Goal: Communication & Community: Answer question/provide support

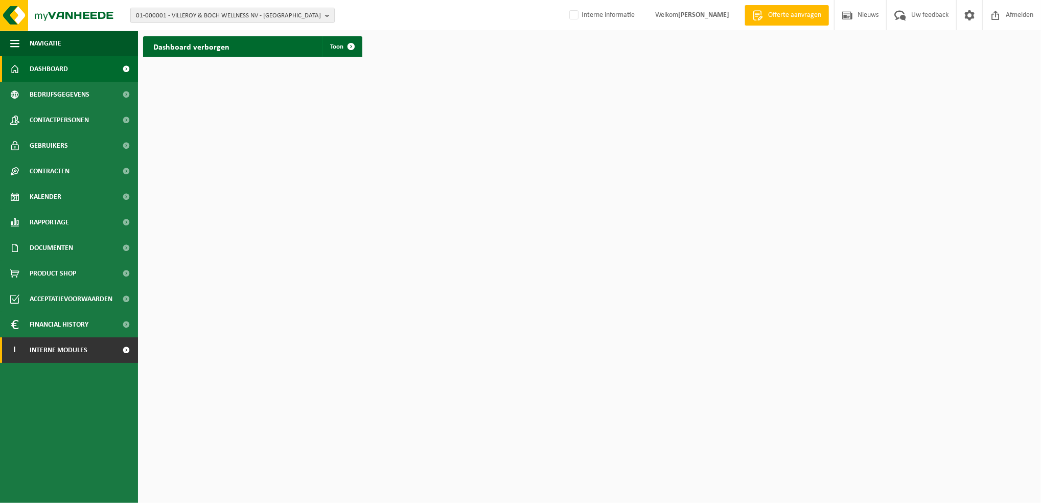
click at [119, 346] on span at bounding box center [126, 350] width 23 height 26
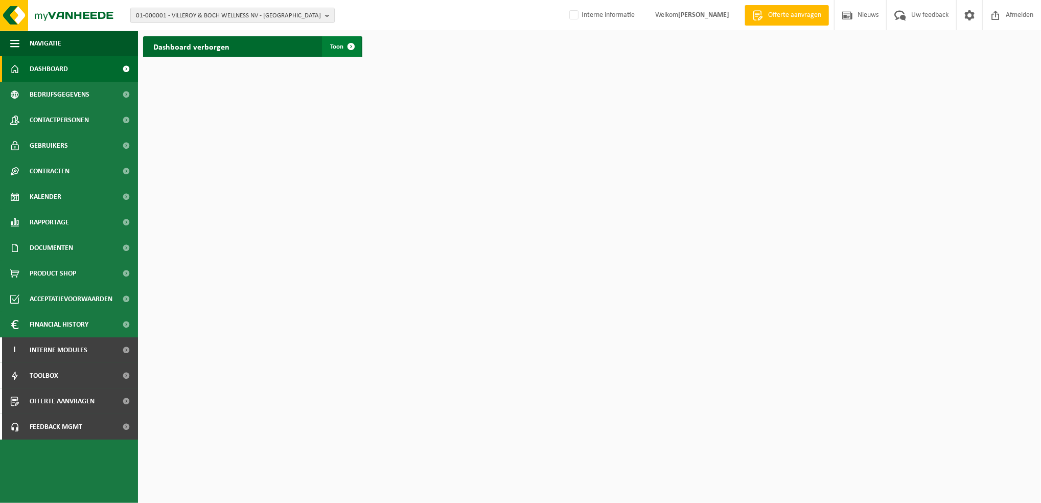
click at [347, 49] on span at bounding box center [351, 46] width 20 height 20
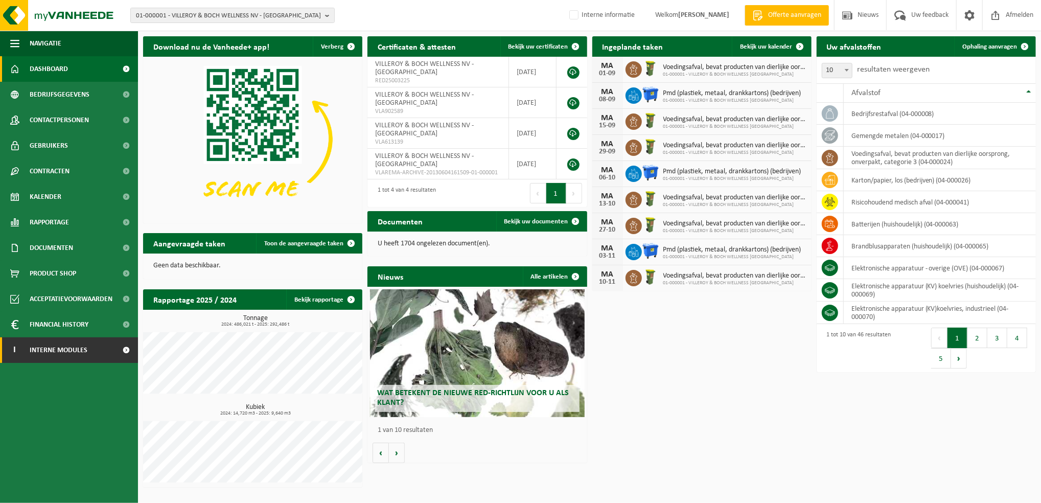
click at [124, 348] on span at bounding box center [126, 350] width 23 height 26
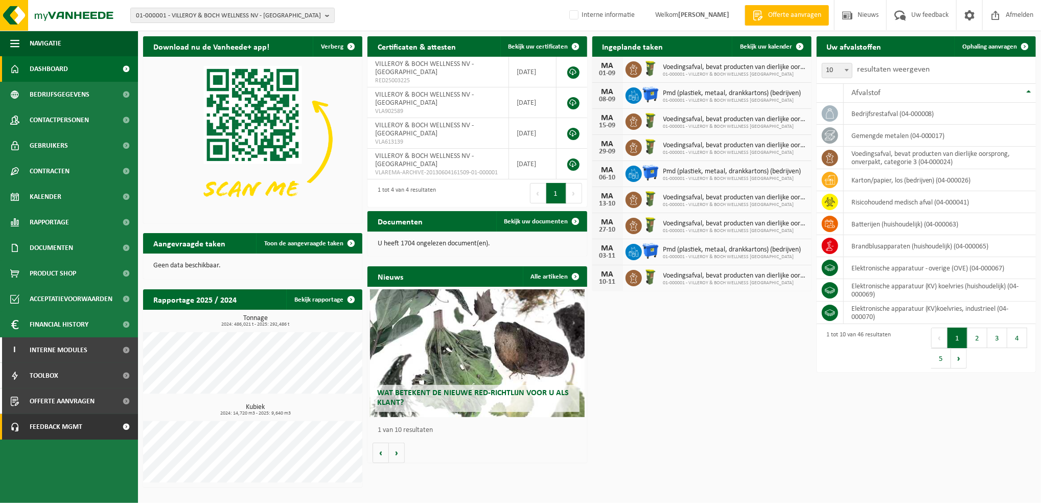
click at [101, 426] on link "Feedback MGMT" at bounding box center [69, 427] width 138 height 26
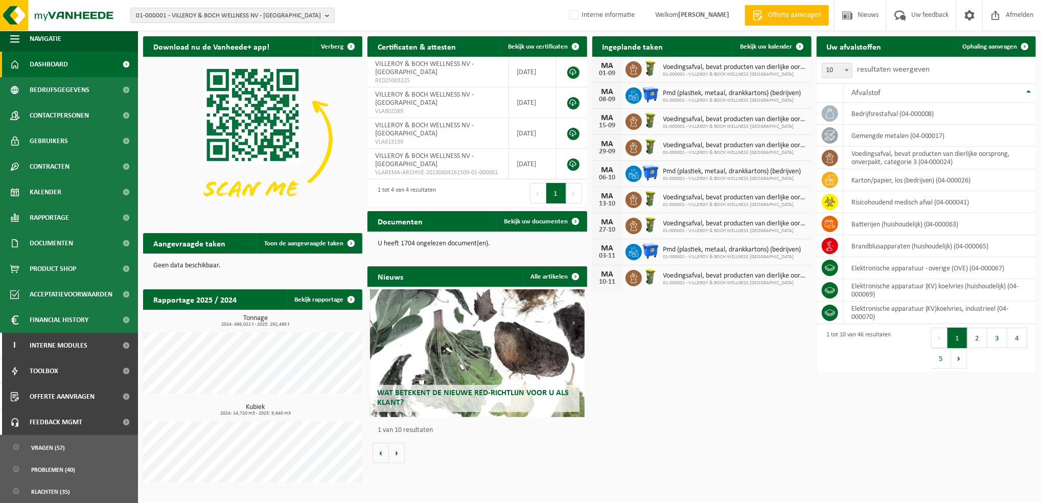
scroll to position [5, 0]
click at [52, 488] on span "Klachten (35)" at bounding box center [50, 491] width 39 height 19
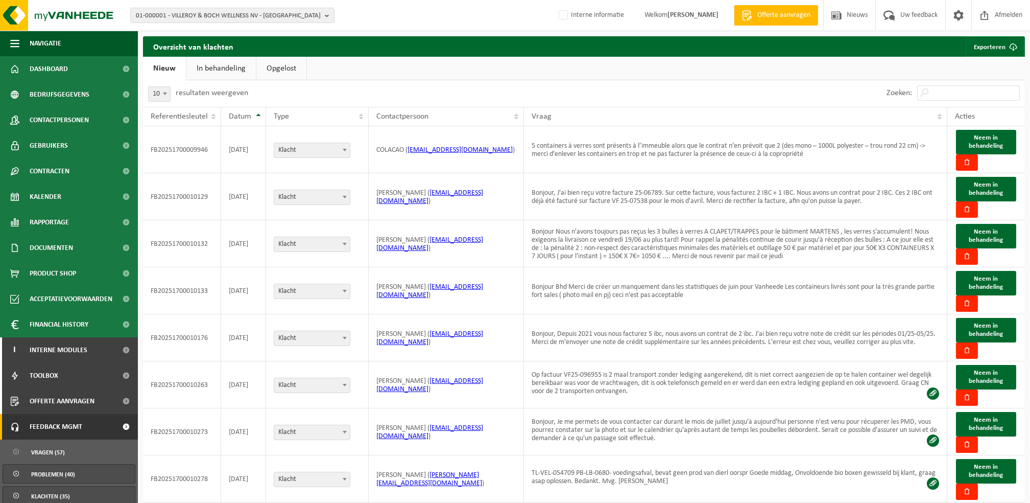
click at [69, 474] on span "Problemen (40)" at bounding box center [53, 473] width 44 height 19
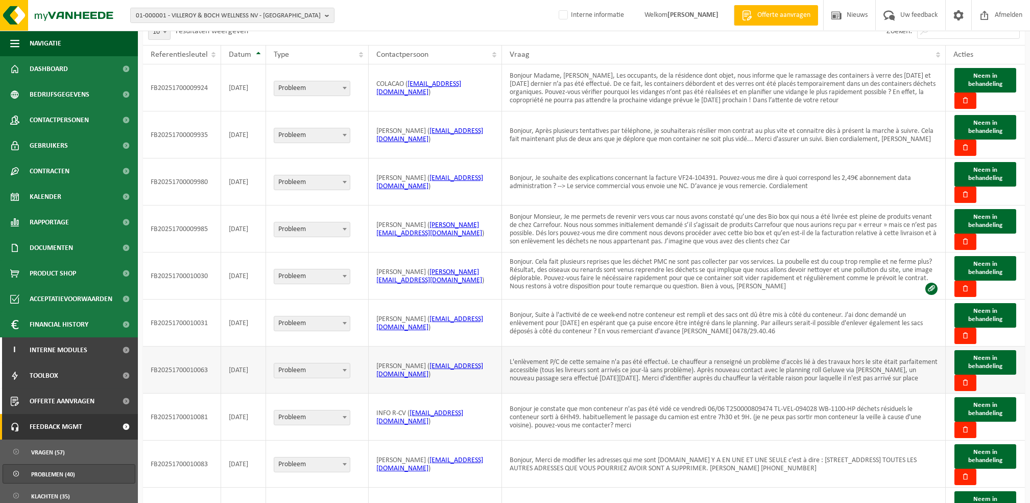
scroll to position [134, 0]
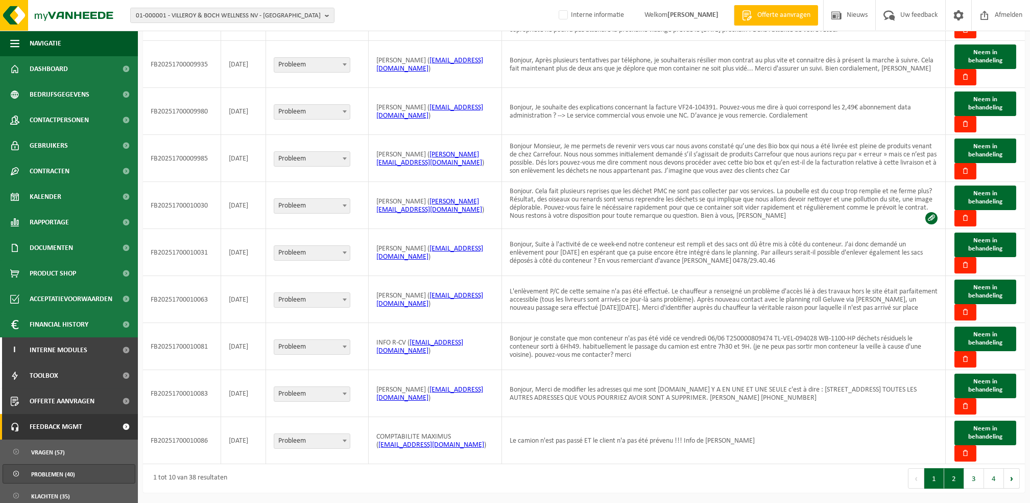
click at [951, 476] on button "2" at bounding box center [955, 478] width 20 height 20
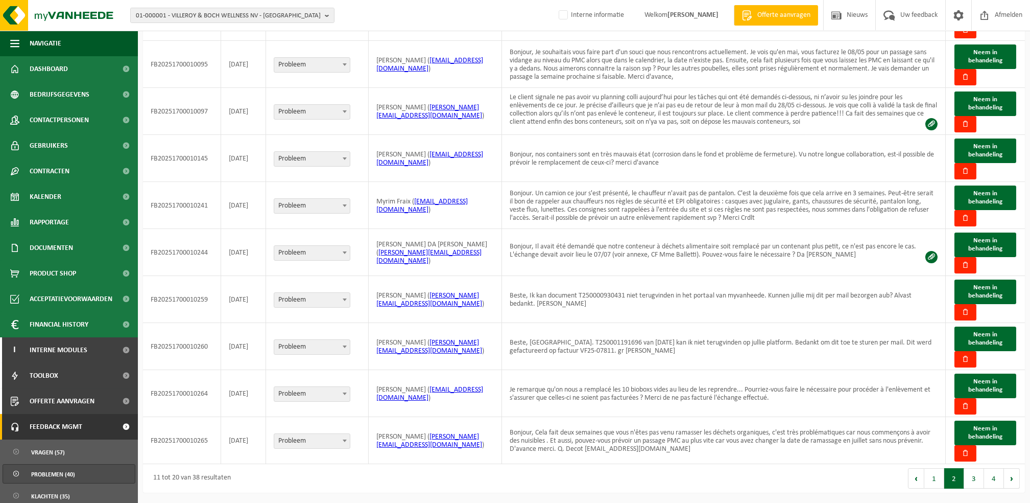
click at [50, 474] on span "Problemen (40)" at bounding box center [53, 473] width 44 height 19
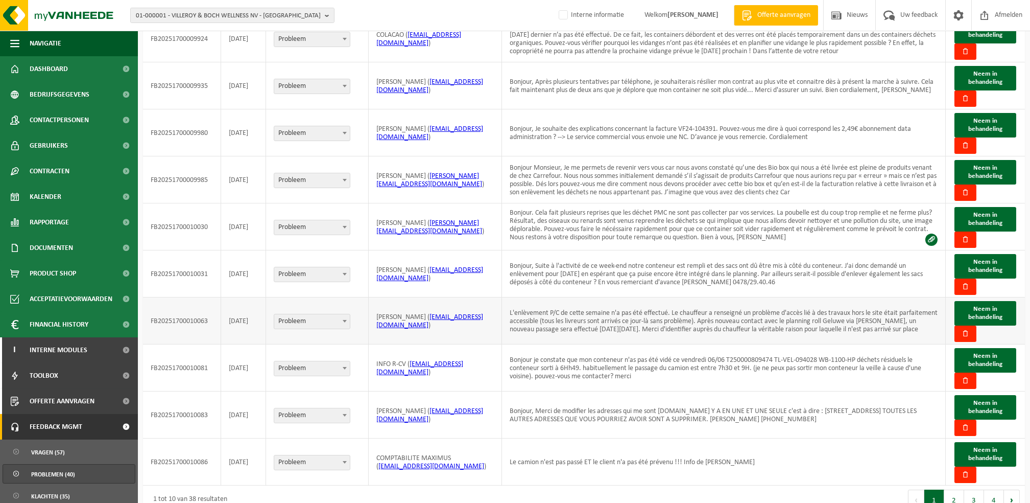
scroll to position [134, 0]
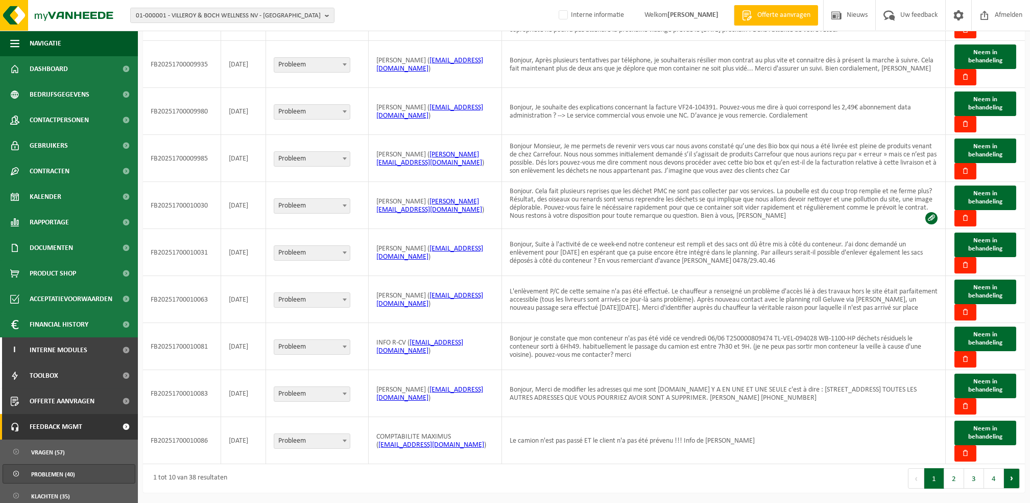
click at [1015, 484] on button "Volgende" at bounding box center [1012, 478] width 16 height 20
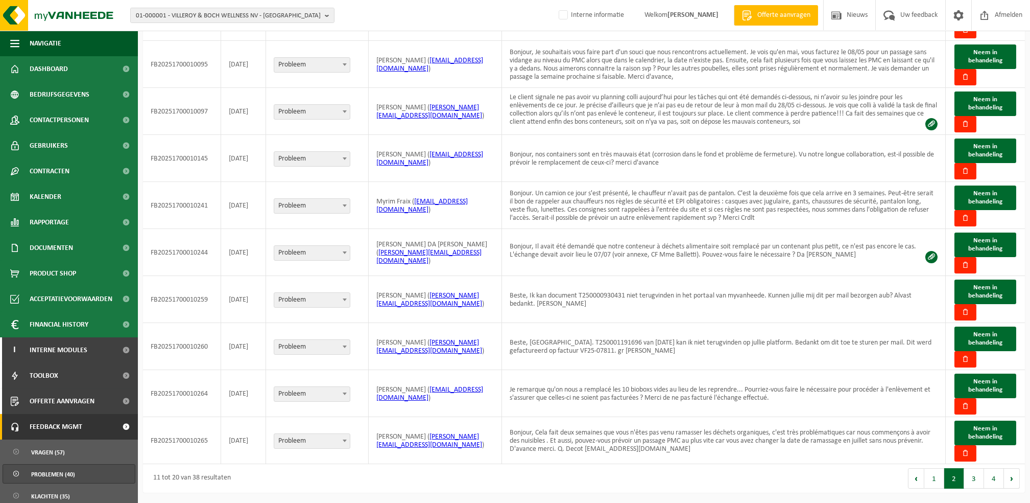
click at [1015, 484] on div "10 25 50 100 10 resultaten weergeven Zoeken: Referentiesleutel Datum Type Conta…" at bounding box center [584, 220] width 882 height 545
click at [1015, 484] on button "Volgende" at bounding box center [1012, 478] width 16 height 20
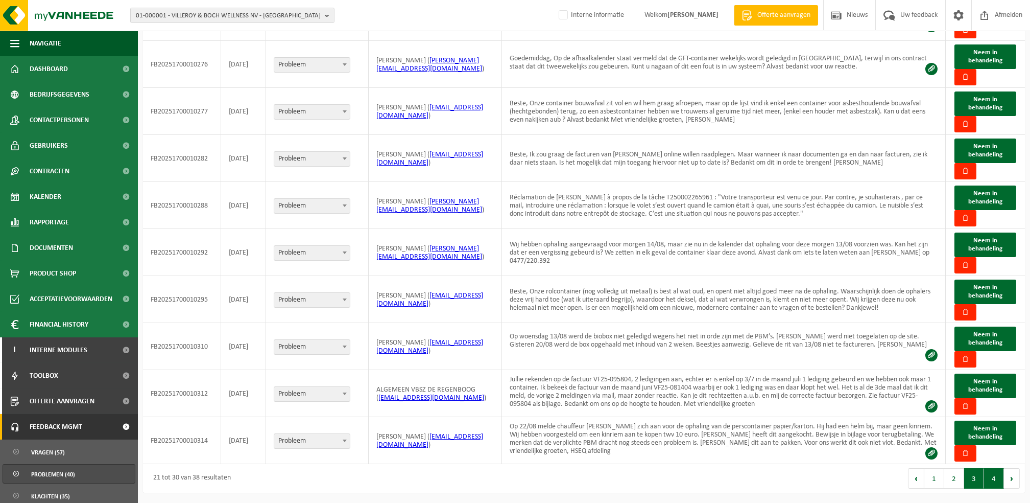
click at [997, 480] on button "4" at bounding box center [995, 478] width 20 height 20
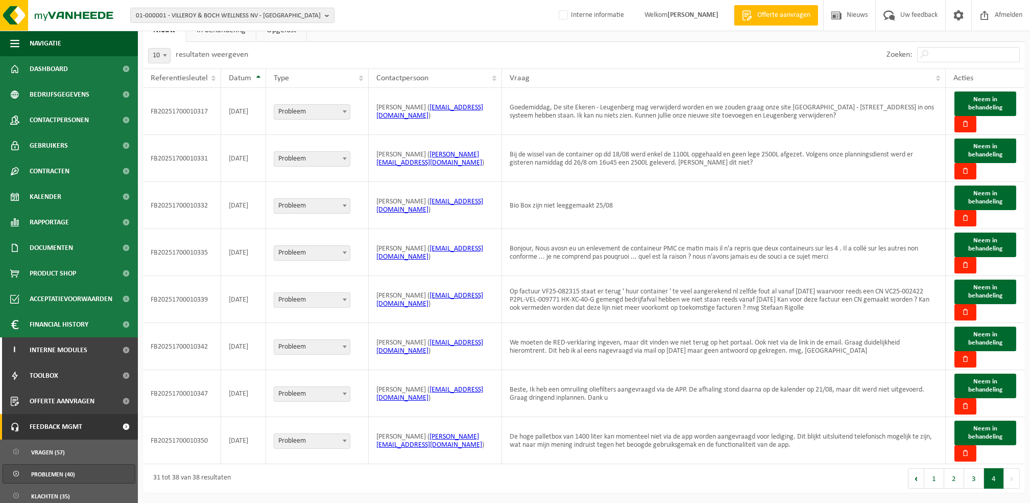
click at [994, 476] on button "4" at bounding box center [995, 478] width 20 height 20
click at [739, 465] on div "Eerste Vorige 1 2 3 4 Volgende Laatste" at bounding box center [804, 478] width 441 height 29
click at [967, 479] on button "3" at bounding box center [975, 478] width 20 height 20
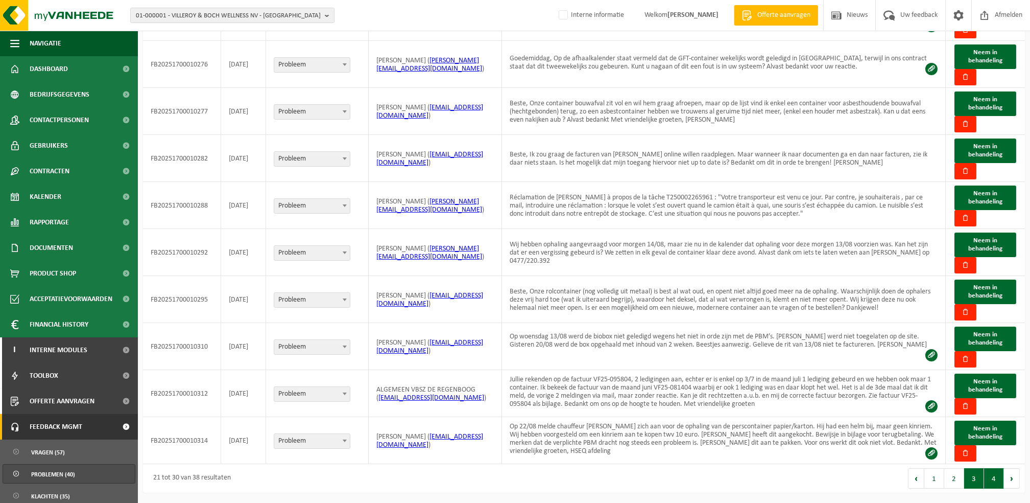
click at [987, 476] on button "4" at bounding box center [995, 478] width 20 height 20
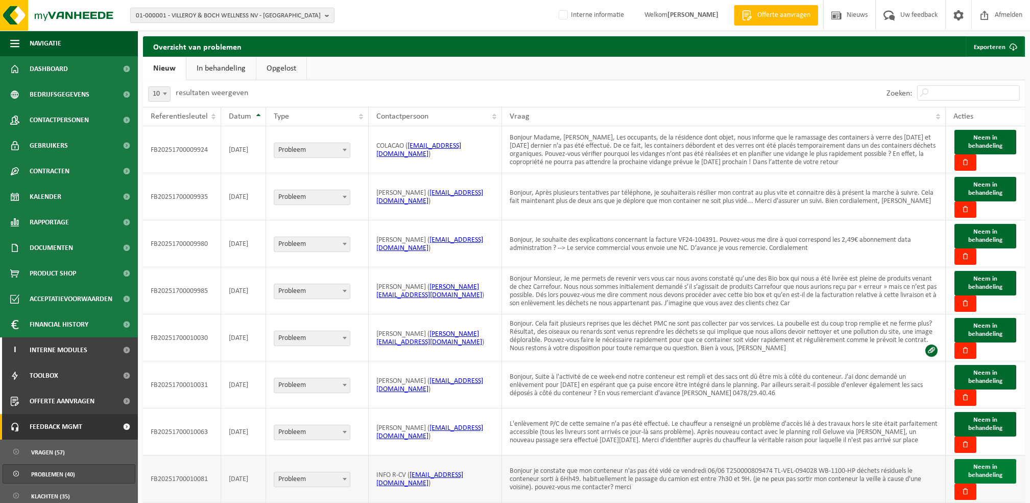
click at [986, 481] on button "Neem in behandeling" at bounding box center [986, 471] width 62 height 25
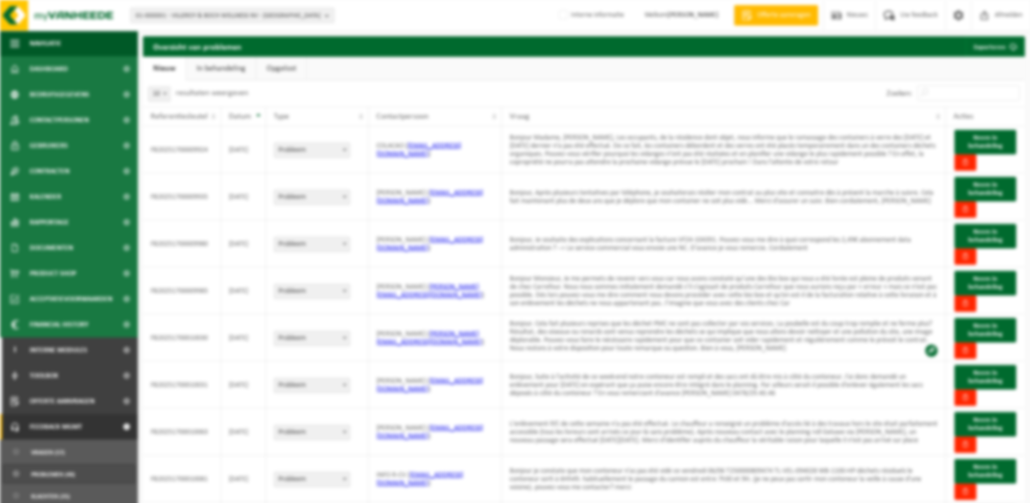
click at [56, 474] on div "Voorbeeld mail Sluiten Datum 01-09-2025 09:47 Verzender myVanheede (myvanheede@…" at bounding box center [515, 251] width 1030 height 503
click at [871, 60] on ul "Nieuw In behandeling Opgelost" at bounding box center [584, 69] width 882 height 24
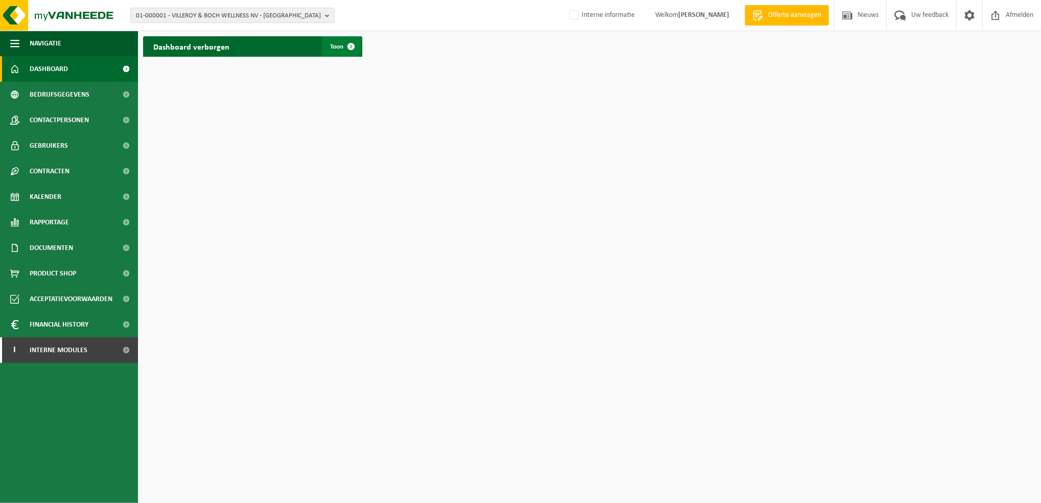
click at [352, 43] on span at bounding box center [351, 46] width 20 height 20
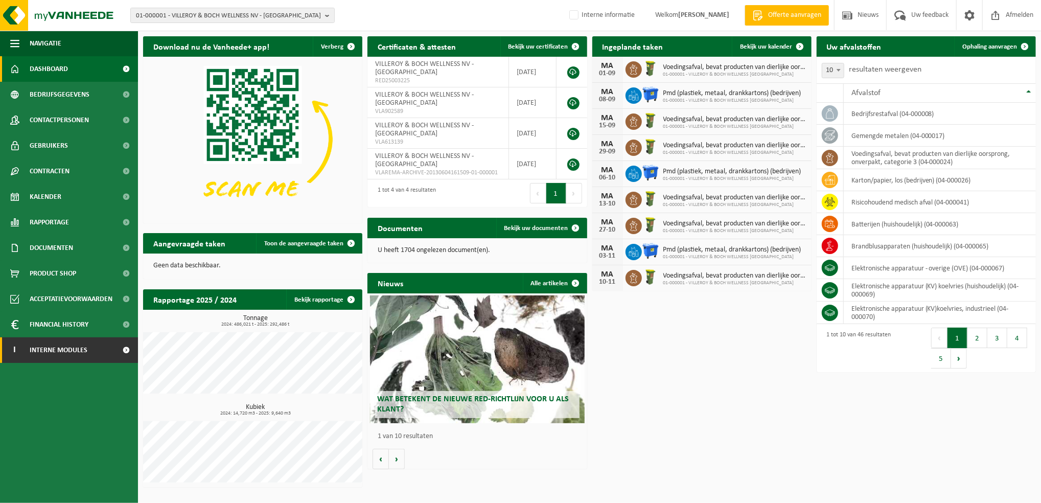
click at [115, 354] on span at bounding box center [126, 350] width 23 height 26
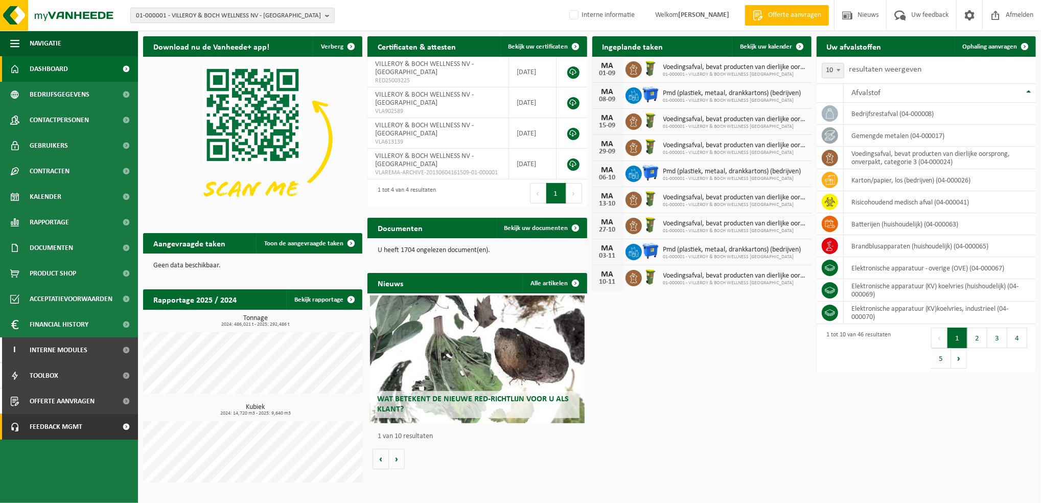
click at [83, 425] on link "Feedback MGMT" at bounding box center [69, 427] width 138 height 26
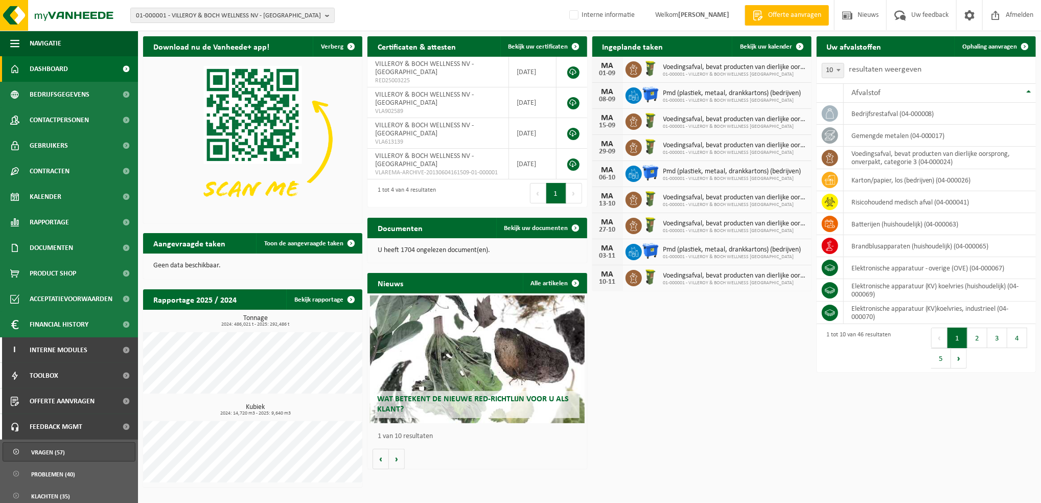
click at [57, 456] on span "Vragen (57)" at bounding box center [48, 451] width 34 height 19
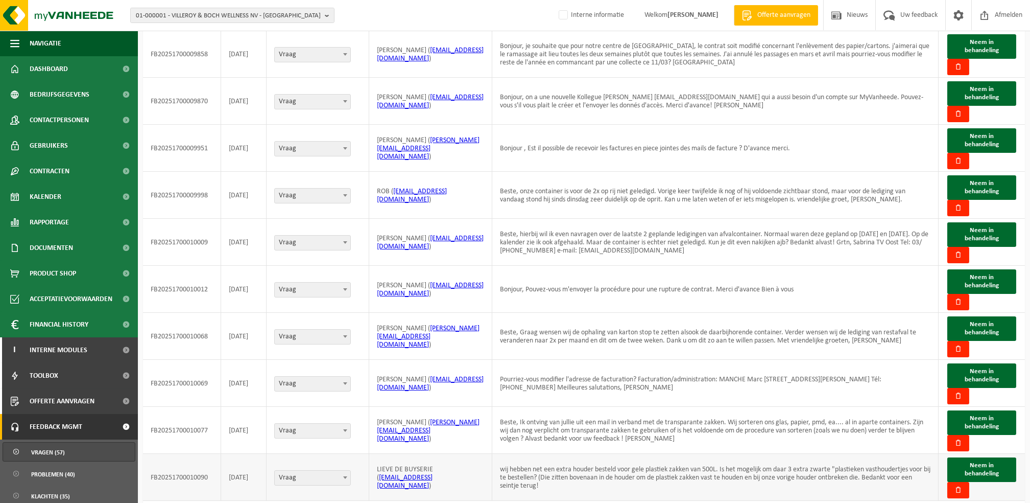
scroll to position [134, 0]
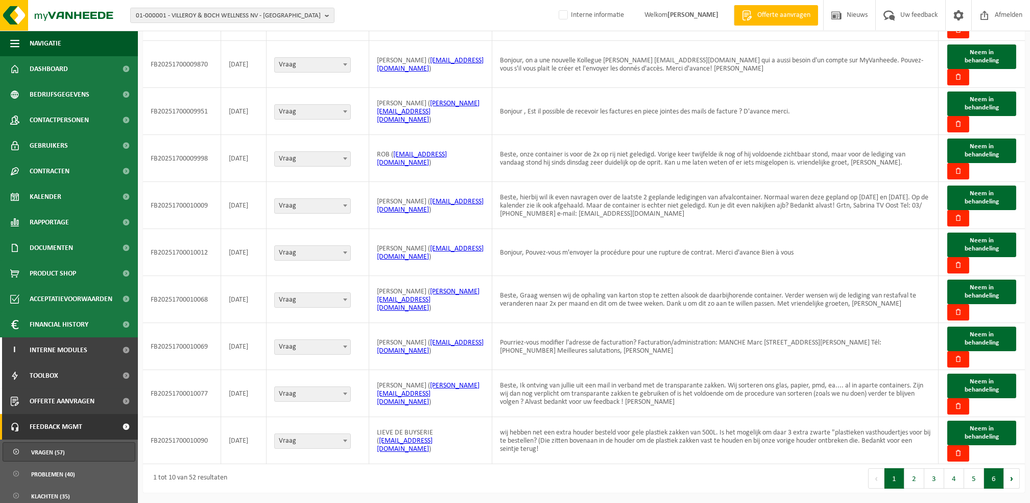
click at [994, 483] on button "6" at bounding box center [995, 478] width 20 height 20
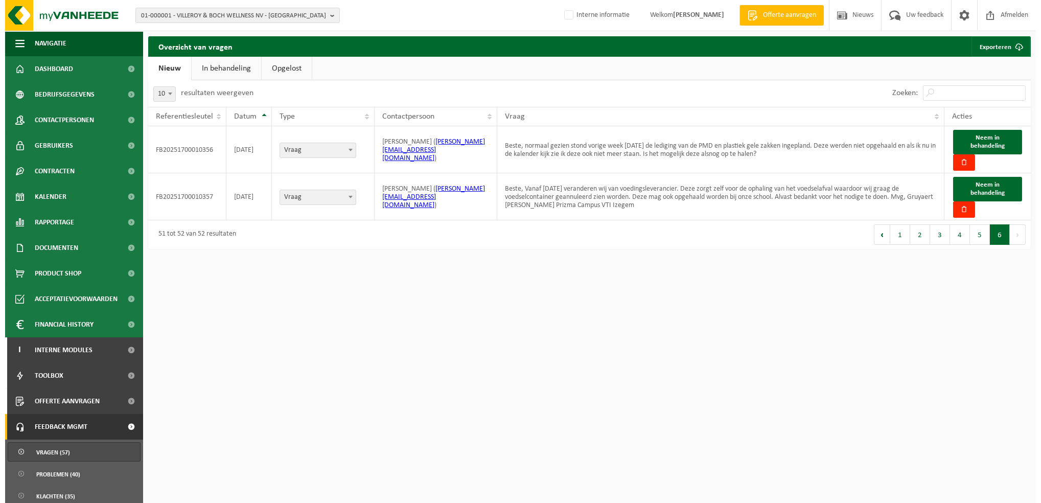
scroll to position [0, 0]
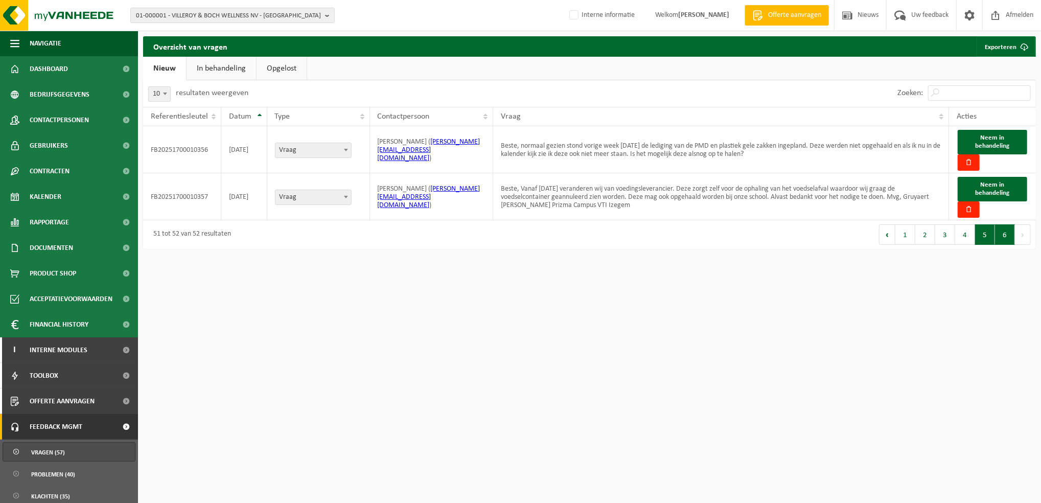
click at [986, 238] on button "5" at bounding box center [985, 234] width 20 height 20
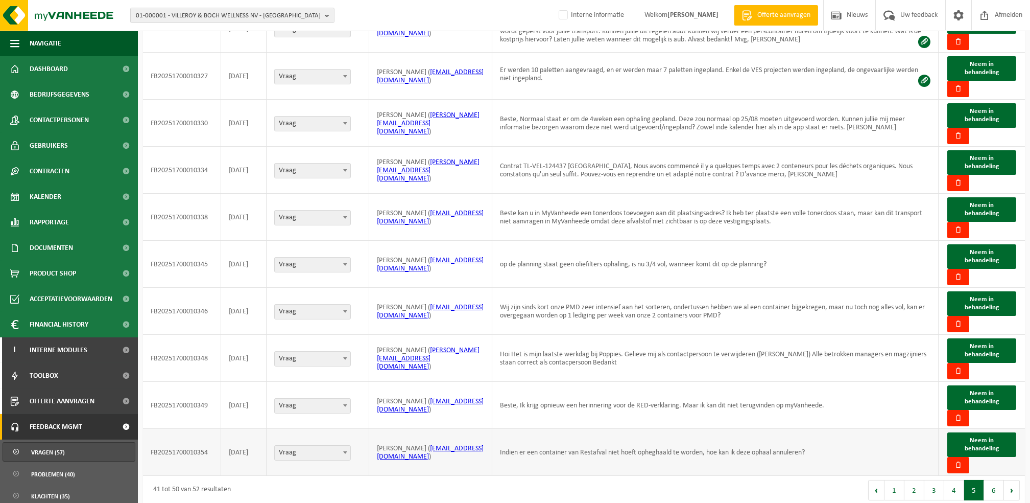
scroll to position [134, 0]
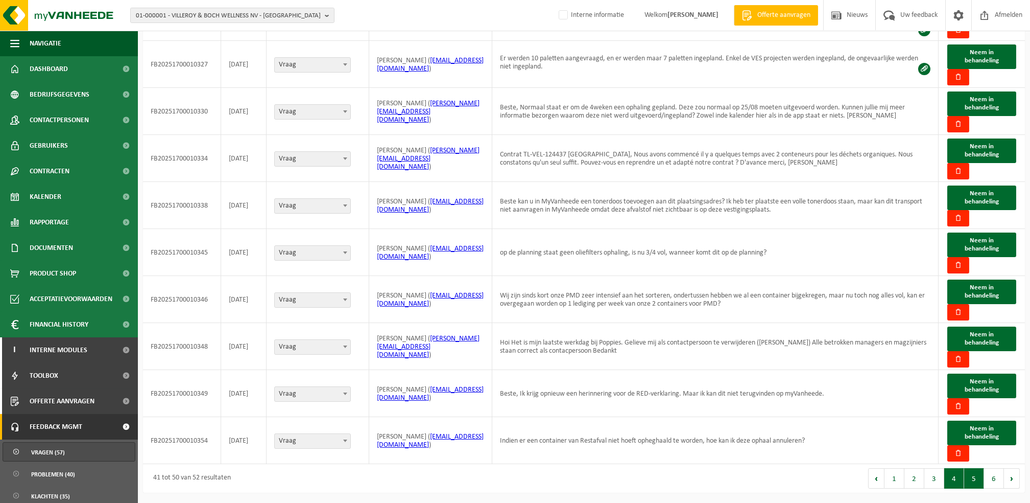
click at [954, 481] on button "4" at bounding box center [955, 478] width 20 height 20
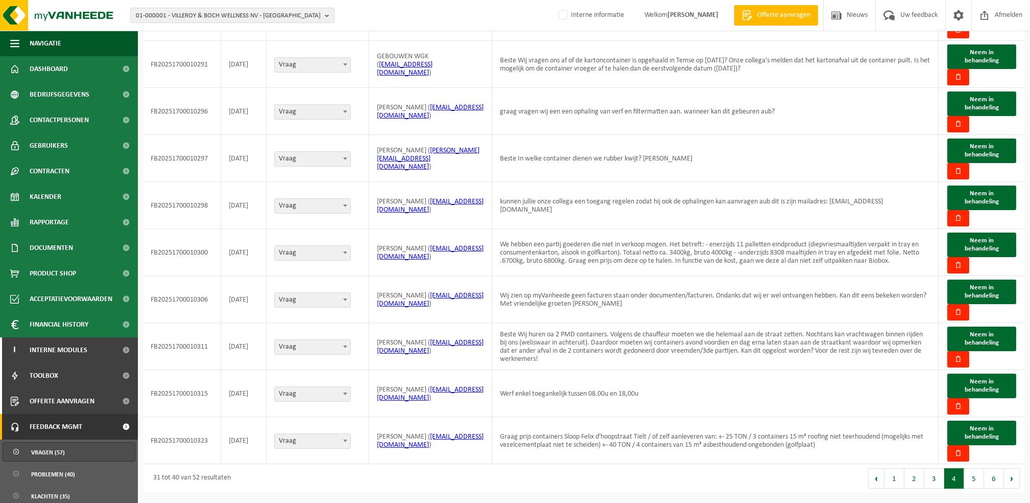
scroll to position [5, 0]
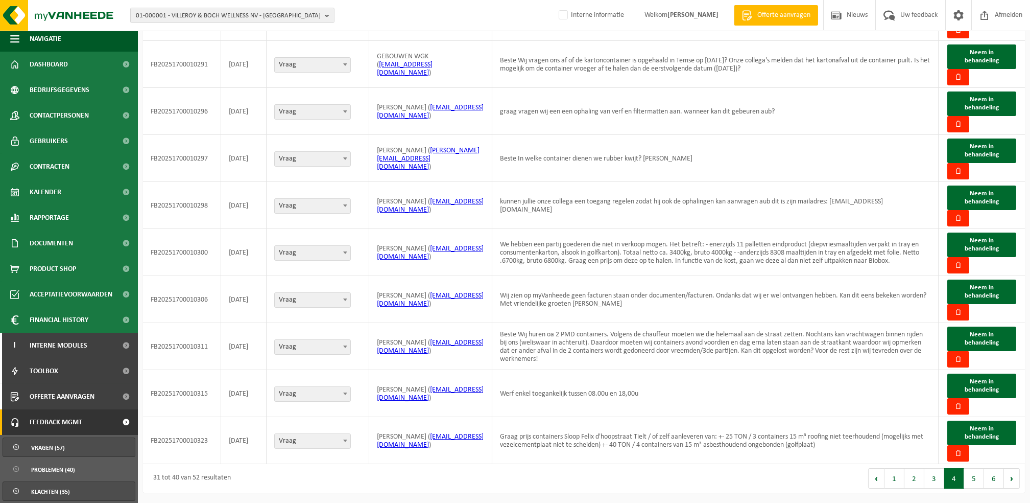
click at [68, 490] on span "Klachten (35)" at bounding box center [50, 491] width 39 height 19
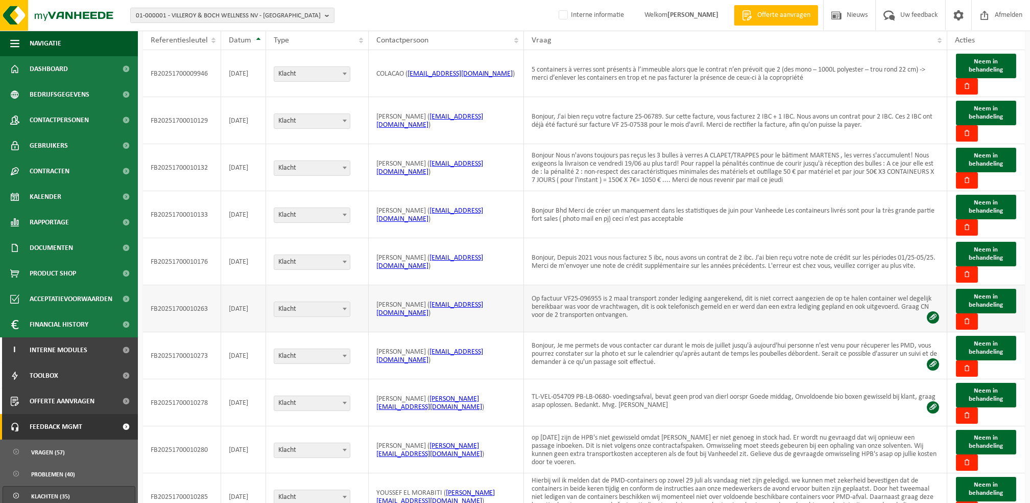
scroll to position [134, 0]
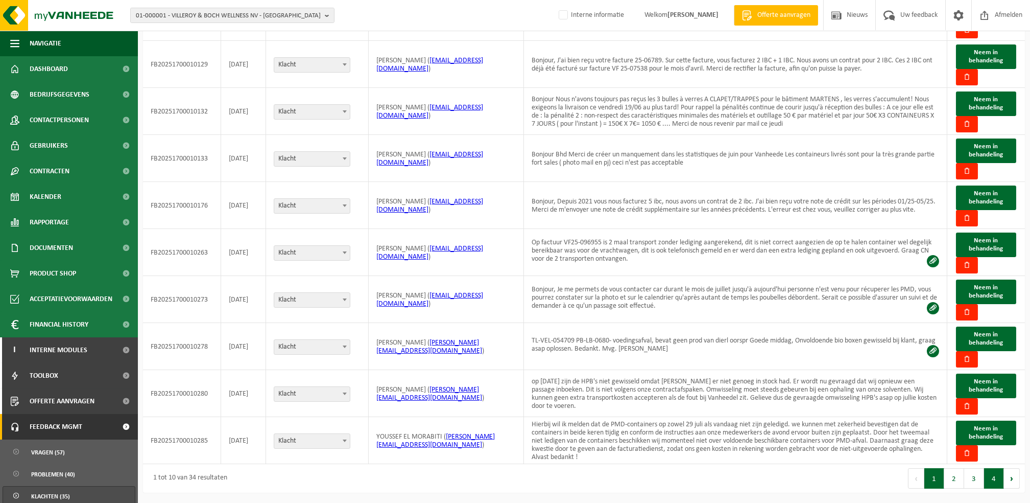
click at [987, 477] on button "4" at bounding box center [995, 478] width 20 height 20
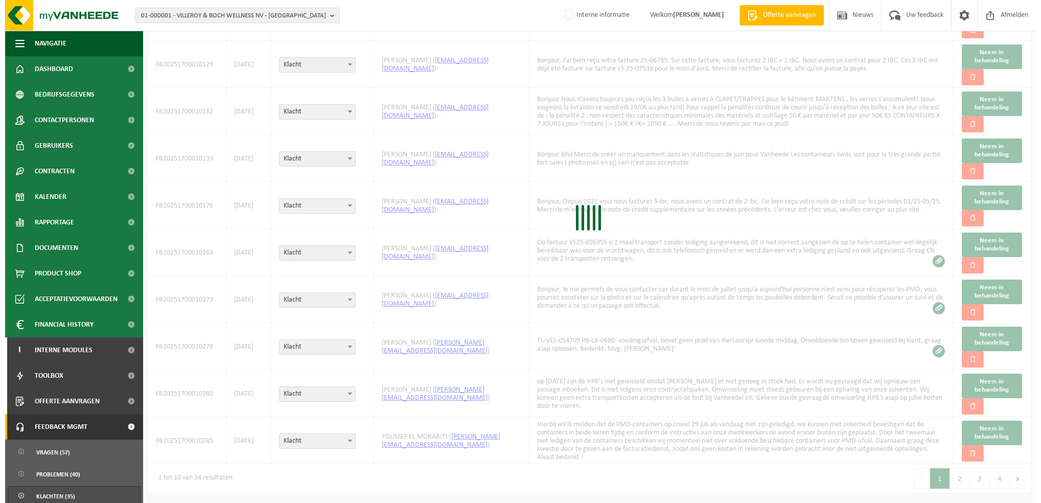
scroll to position [0, 0]
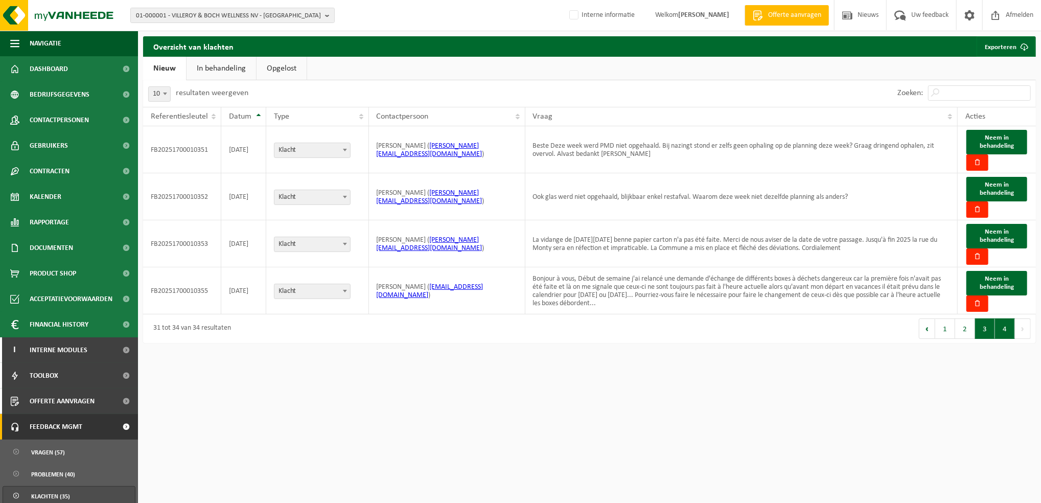
click at [977, 332] on button "3" at bounding box center [985, 328] width 20 height 20
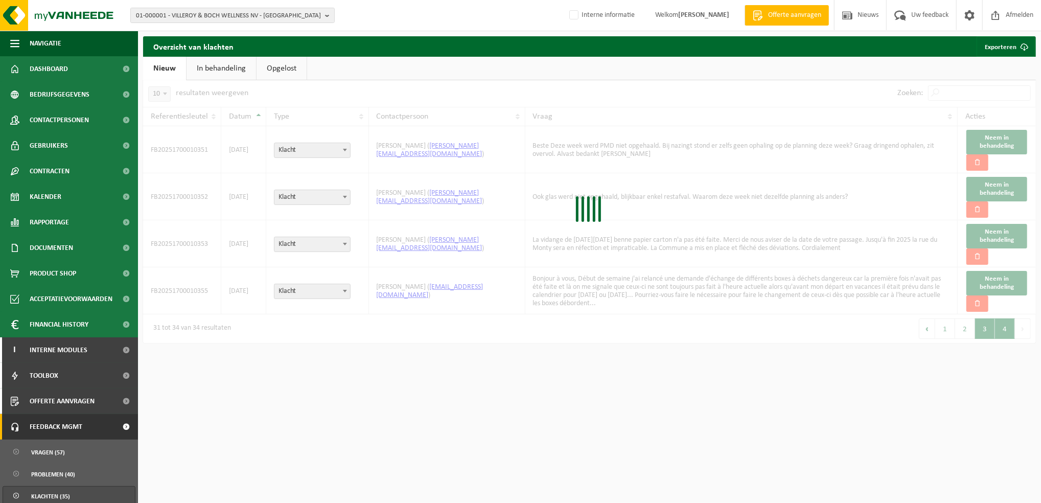
scroll to position [134, 0]
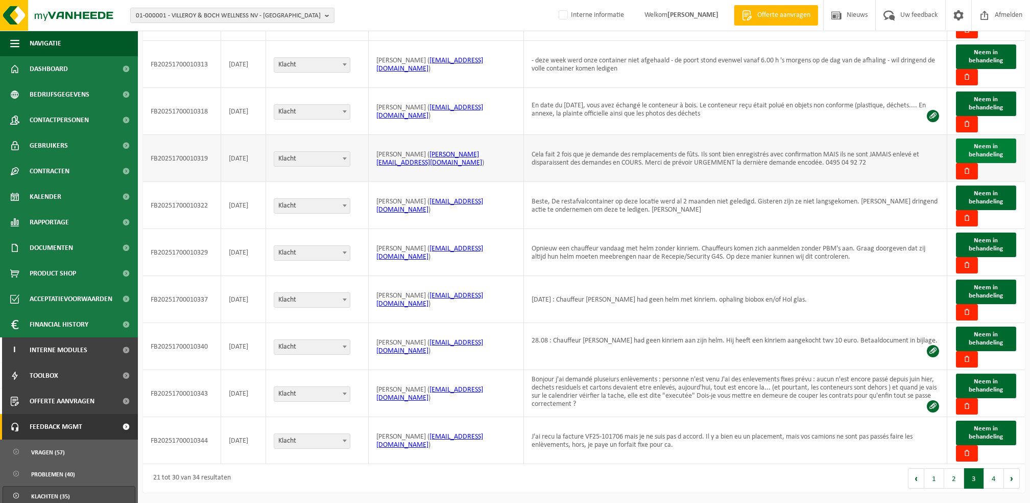
click at [995, 149] on span "Neem in behandeling" at bounding box center [986, 150] width 34 height 15
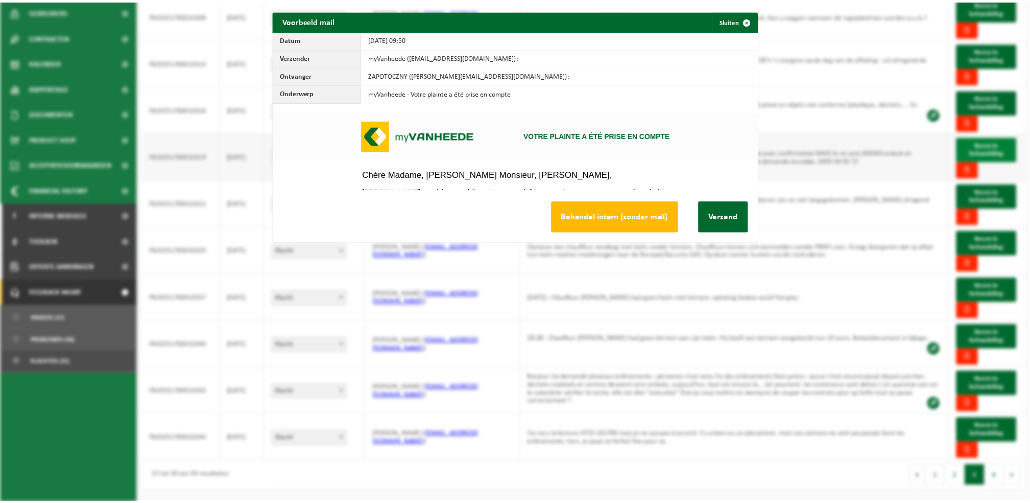
scroll to position [0, 0]
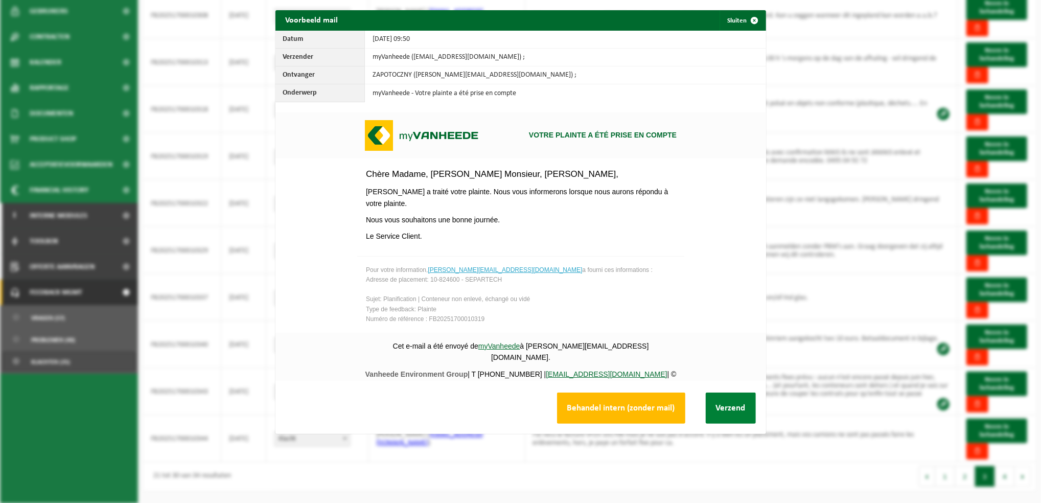
click at [717, 407] on button "Verzend" at bounding box center [731, 407] width 50 height 31
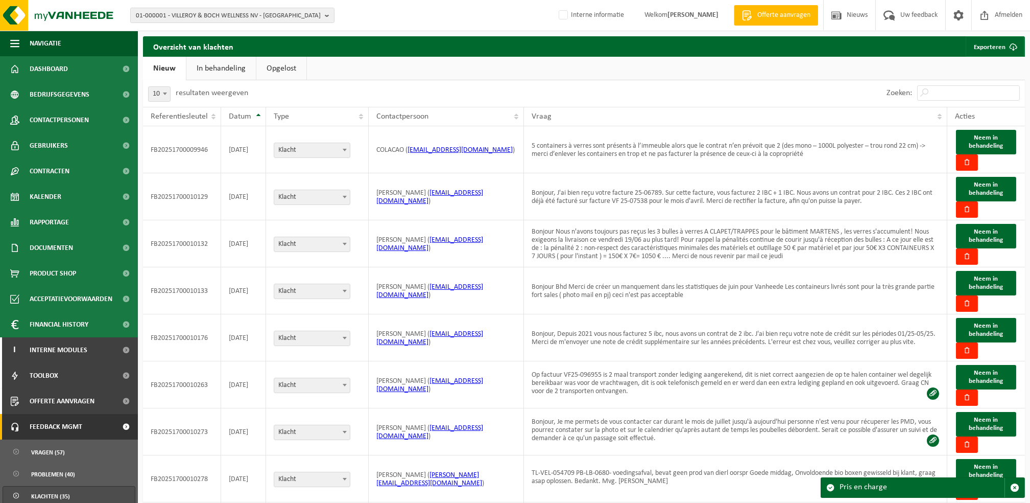
click at [217, 64] on link "In behandeling" at bounding box center [220, 69] width 69 height 24
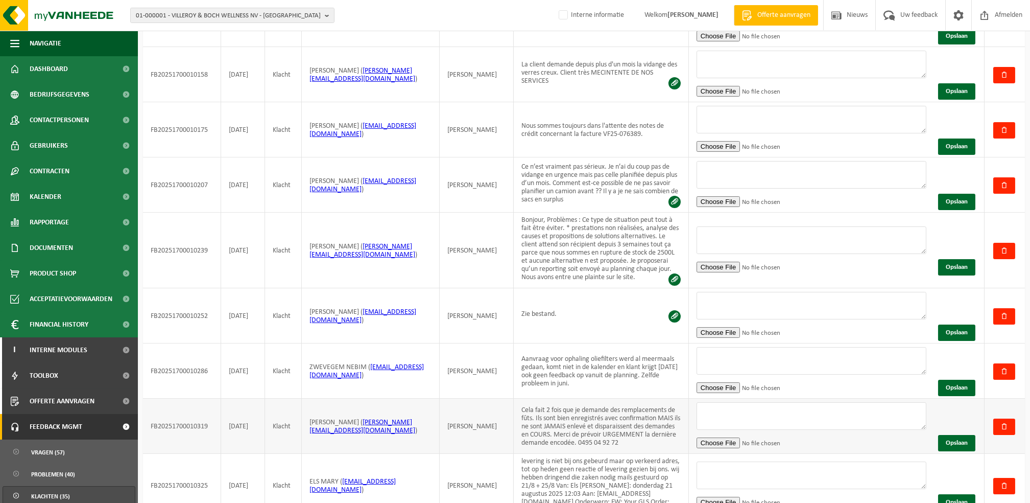
scroll to position [244, 0]
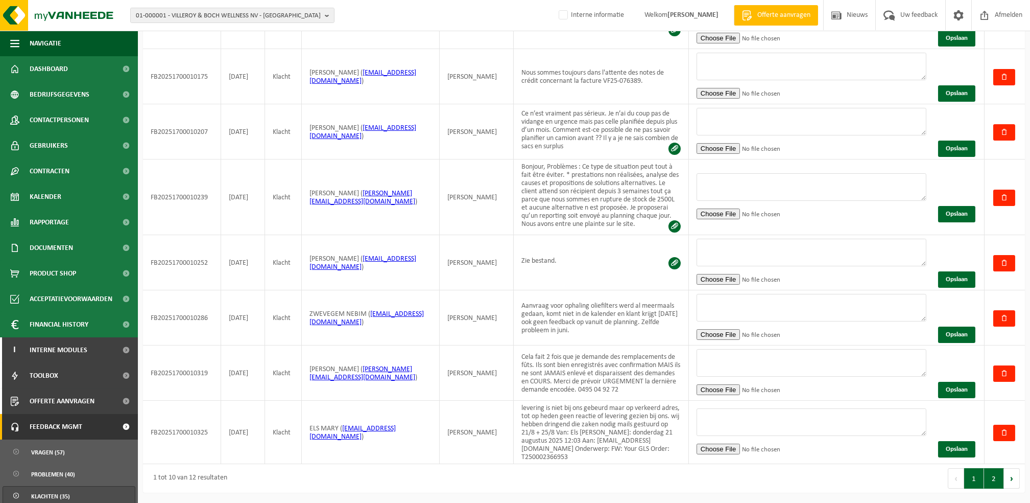
click at [1000, 476] on button "2" at bounding box center [995, 478] width 20 height 20
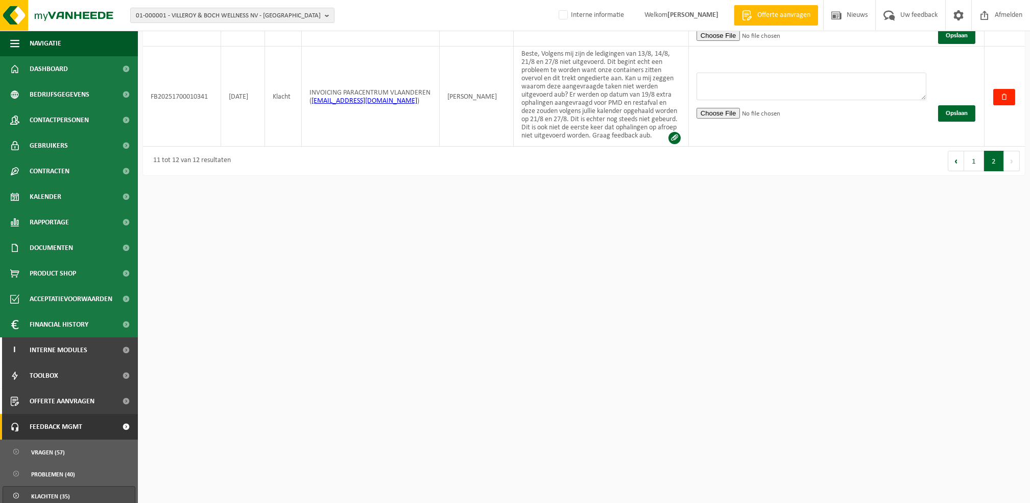
scroll to position [31, 0]
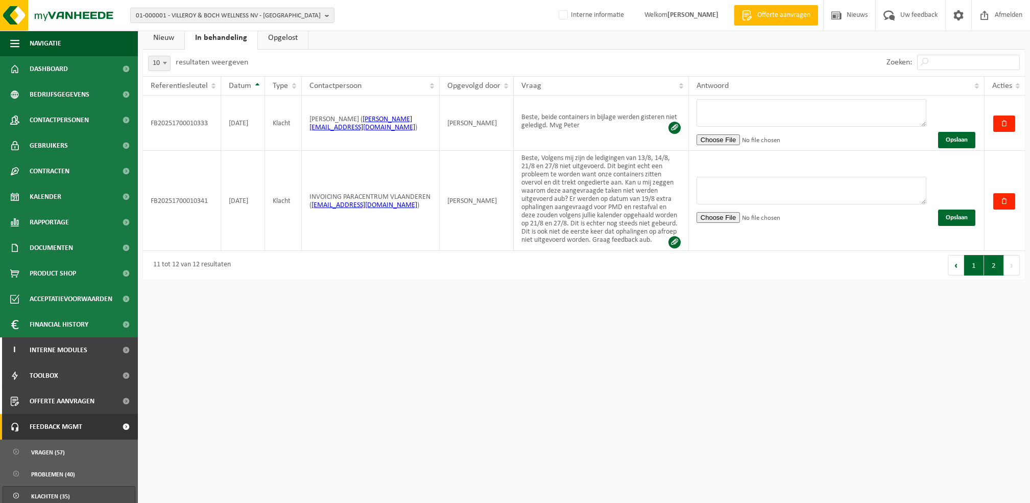
click at [976, 270] on button "1" at bounding box center [975, 265] width 20 height 20
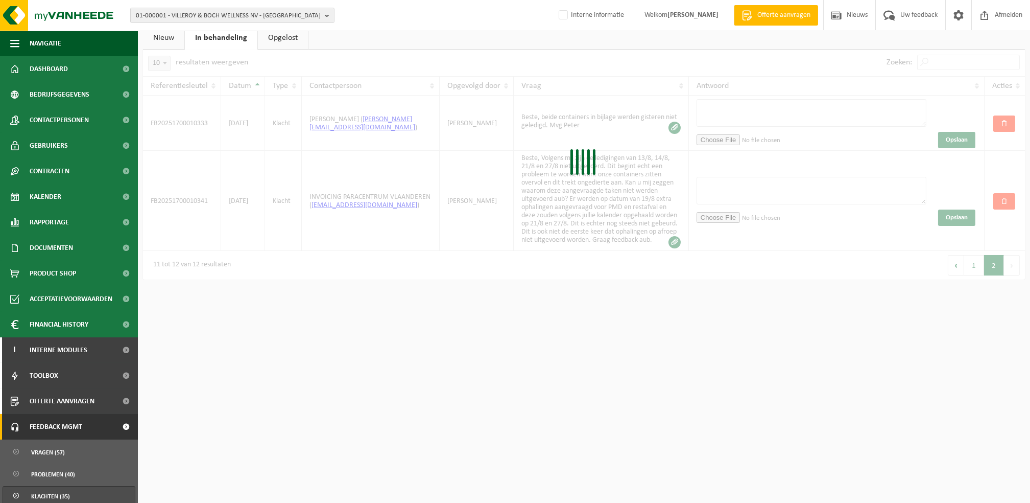
scroll to position [244, 0]
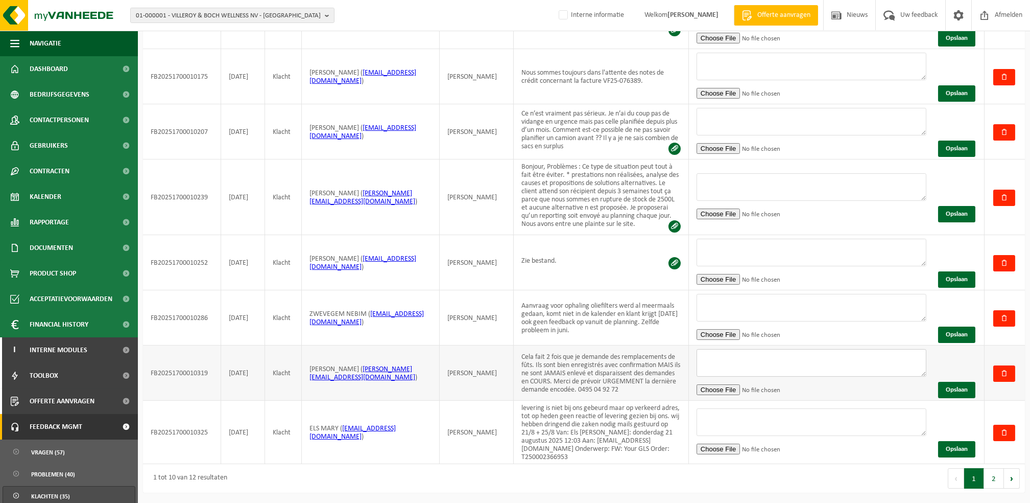
click at [807, 354] on textarea at bounding box center [812, 363] width 230 height 28
click at [709, 361] on textarea at bounding box center [812, 363] width 230 height 28
paste textarea "Je vois que nous passerons demain pour les dissolvants de peinture + les bombes…"
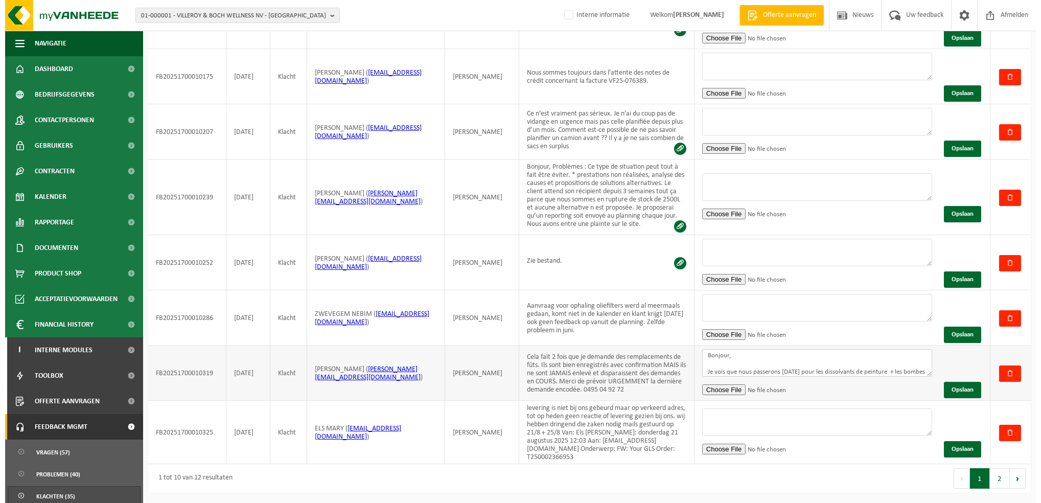
scroll to position [28, 0]
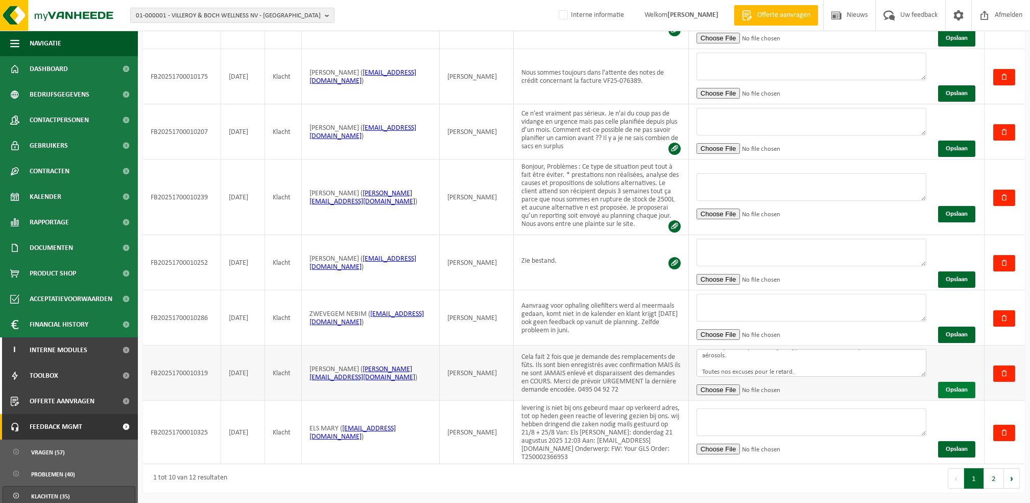
type textarea "Bonjour, Je vois que nous passerons demain pour les dissolvants de peinture + l…"
click at [957, 390] on button "Opslaan" at bounding box center [957, 390] width 37 height 16
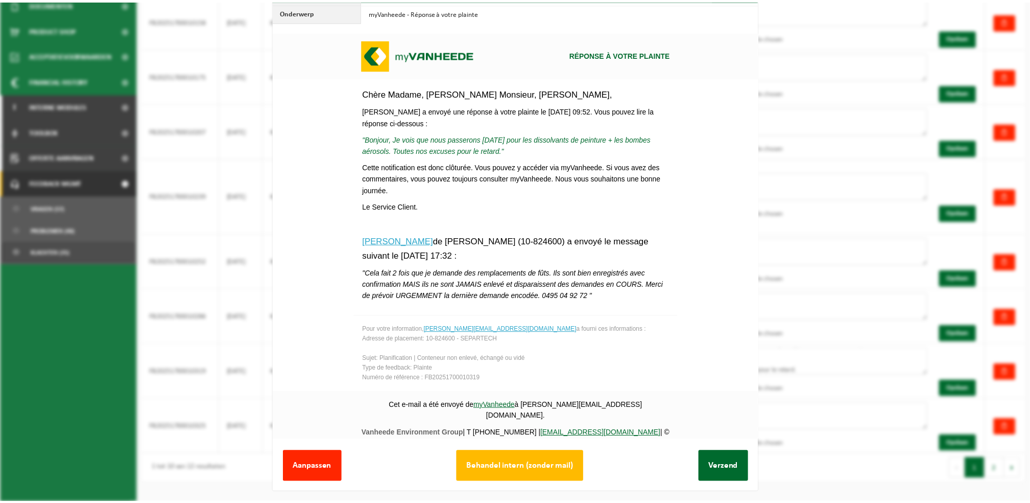
scroll to position [41, 0]
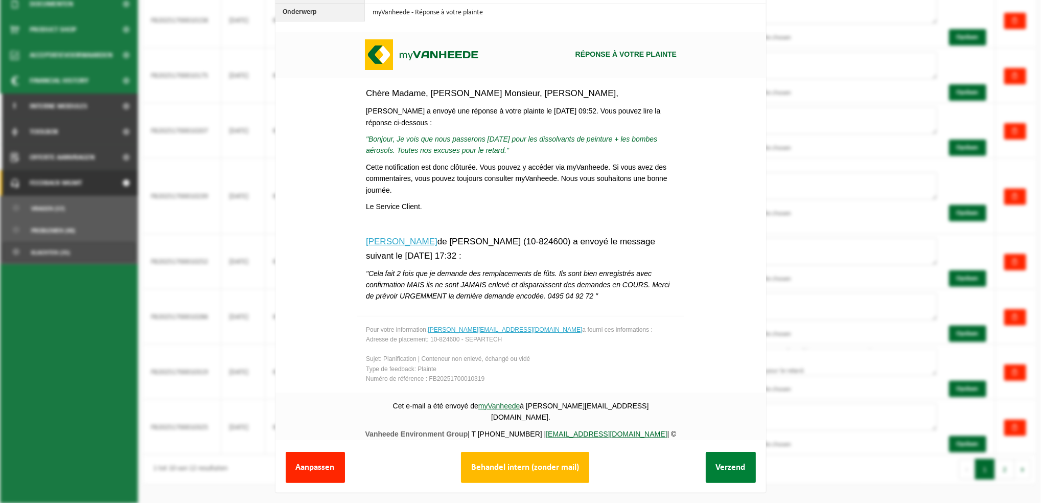
click at [714, 460] on button "Verzend" at bounding box center [731, 467] width 50 height 31
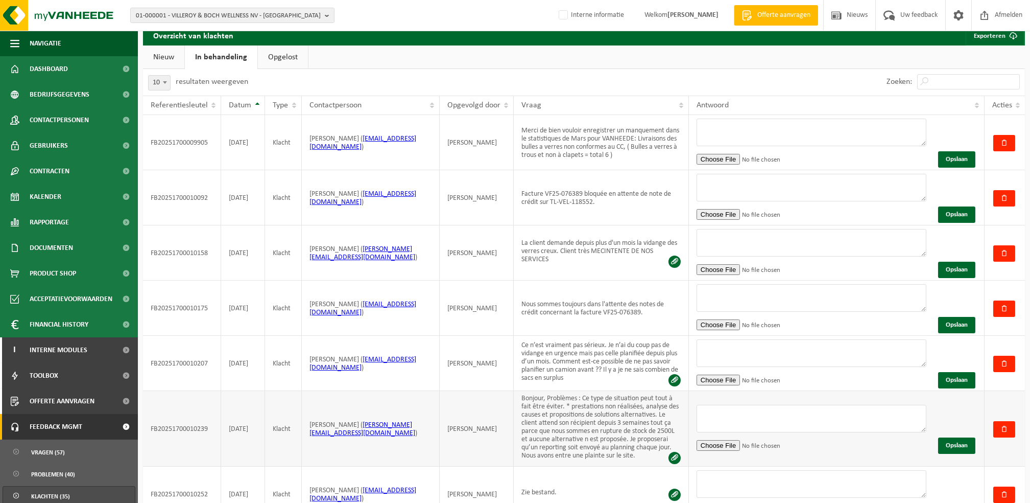
scroll to position [0, 0]
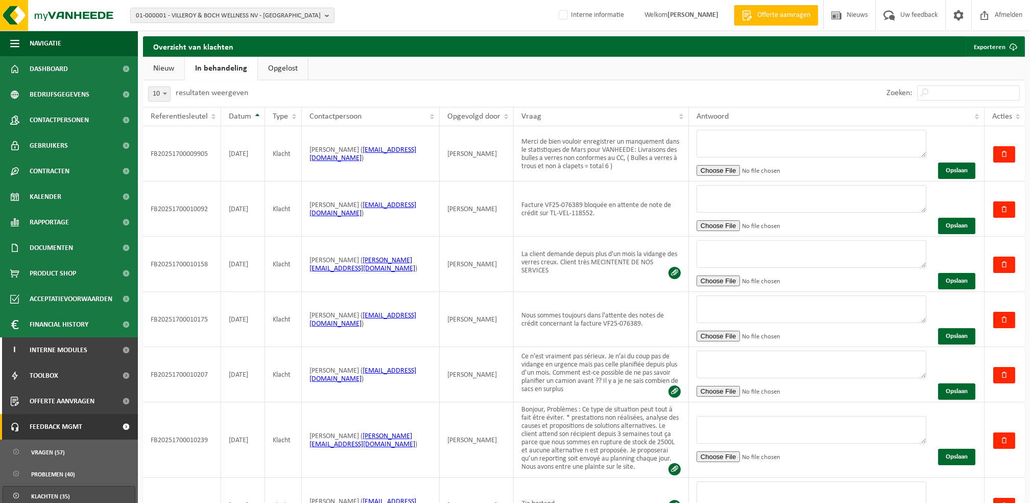
click at [162, 63] on link "Nieuw" at bounding box center [163, 69] width 41 height 24
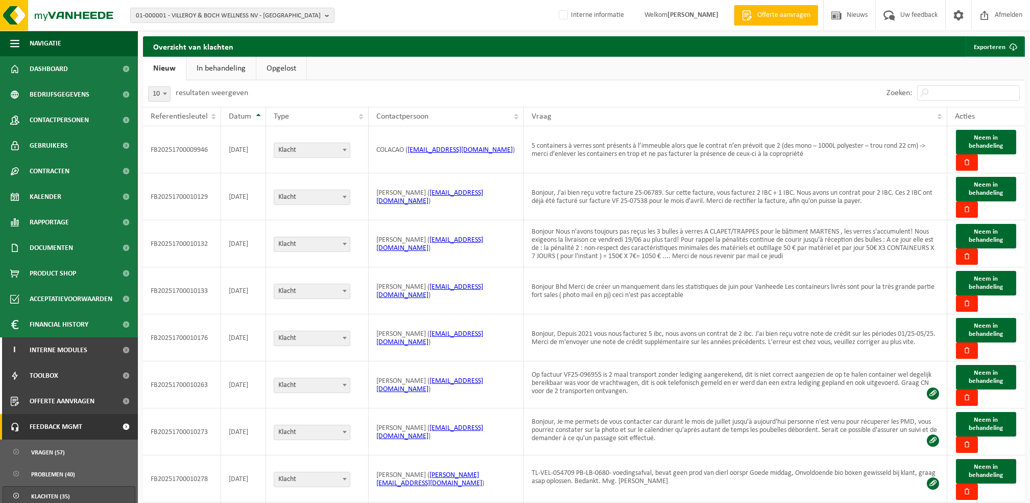
scroll to position [244, 0]
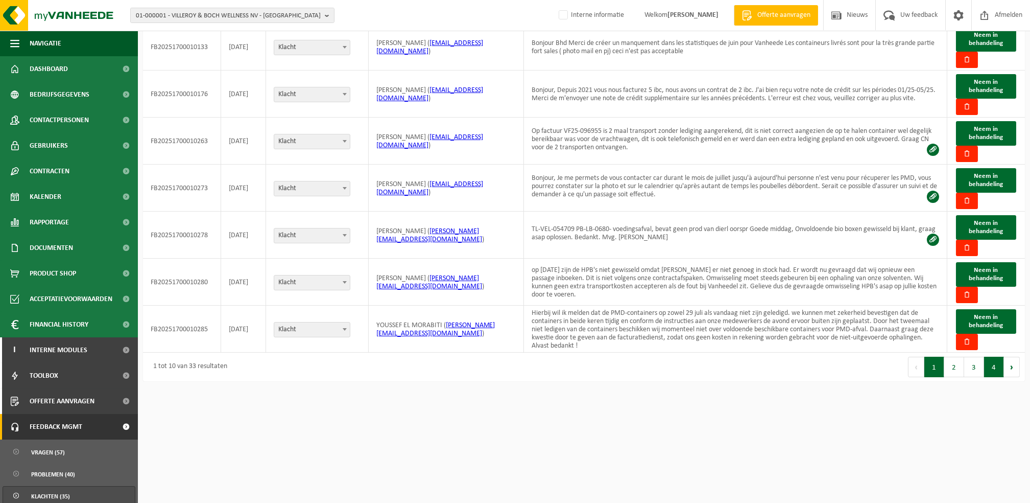
click at [988, 368] on button "4" at bounding box center [995, 367] width 20 height 20
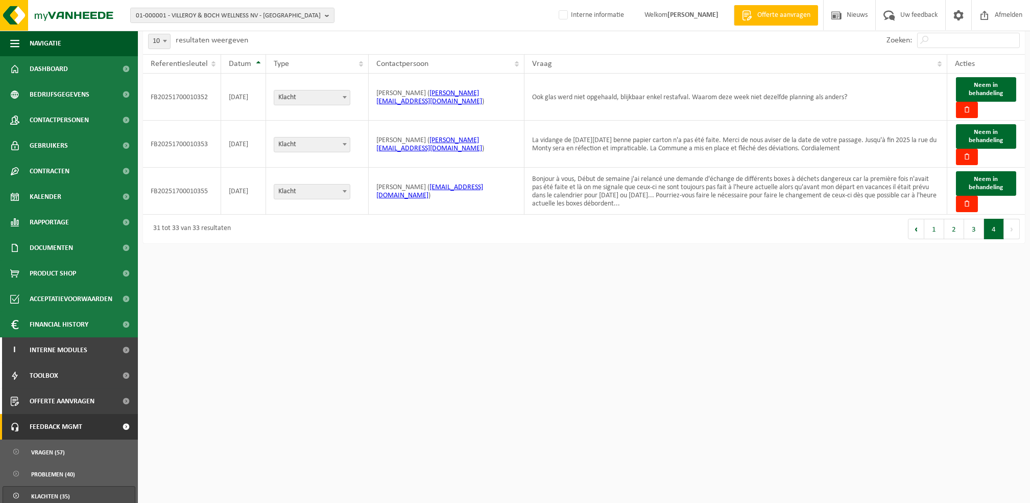
scroll to position [0, 0]
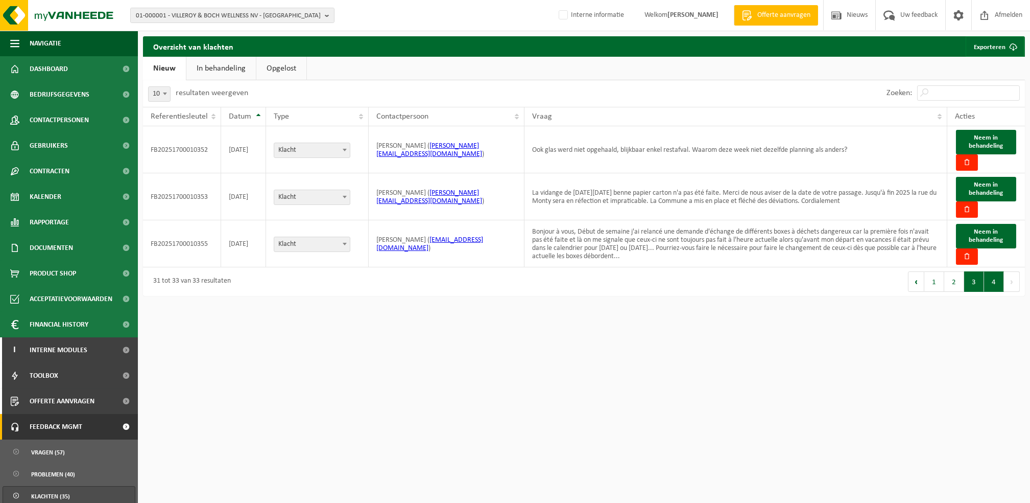
click at [972, 289] on button "3" at bounding box center [975, 281] width 20 height 20
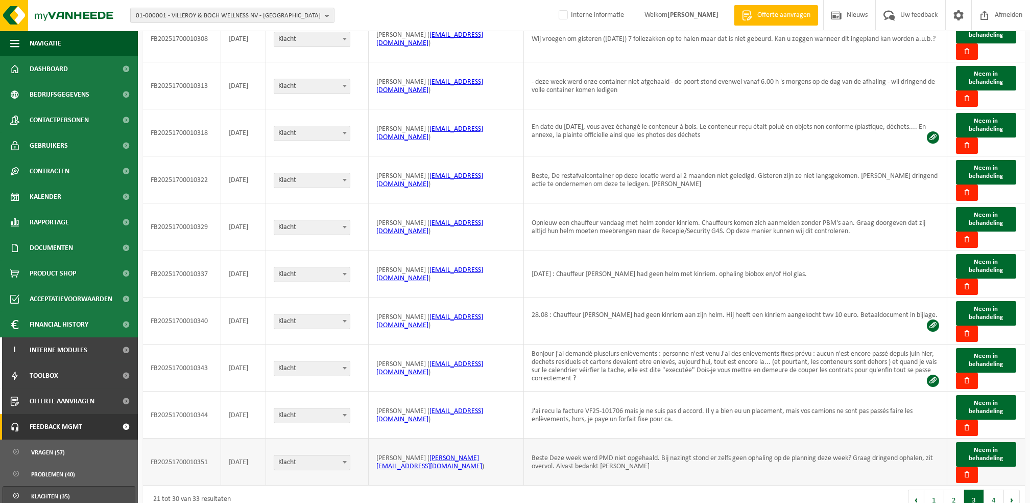
scroll to position [244, 0]
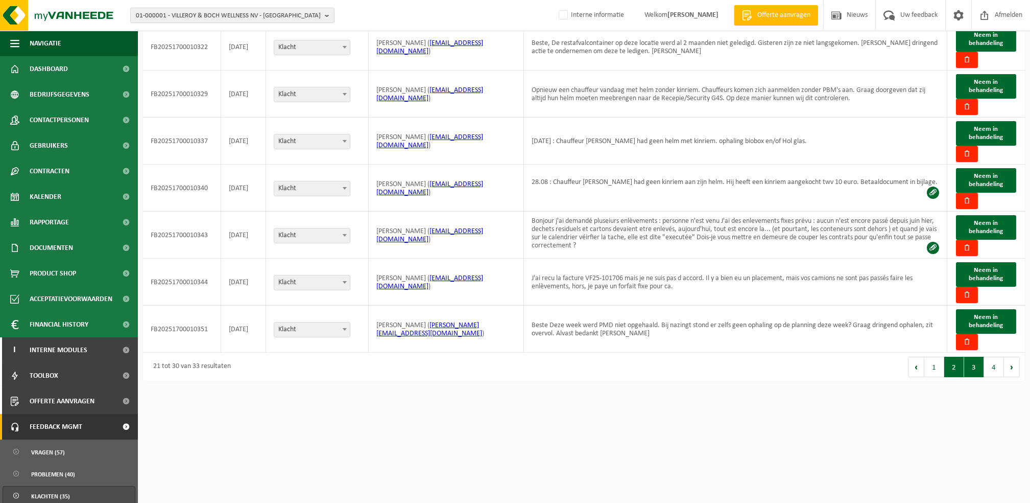
click at [960, 368] on button "2" at bounding box center [955, 367] width 20 height 20
